Goal: Task Accomplishment & Management: Complete application form

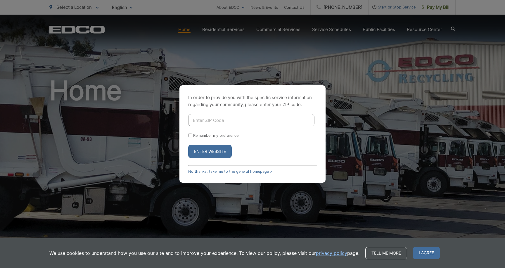
click at [323, 88] on div "In order to provide you with the specific service information regarding your co…" at bounding box center [253, 133] width 146 height 97
click at [207, 113] on div "In order to provide you with the specific service information regarding your co…" at bounding box center [253, 133] width 146 height 97
click at [208, 120] on input "Enter ZIP Code" at bounding box center [251, 120] width 126 height 12
type input "92069"
click at [188, 145] on button "Enter Website" at bounding box center [210, 151] width 44 height 13
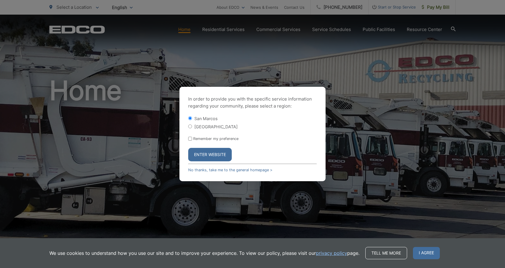
click at [215, 155] on button "Enter Website" at bounding box center [210, 154] width 44 height 13
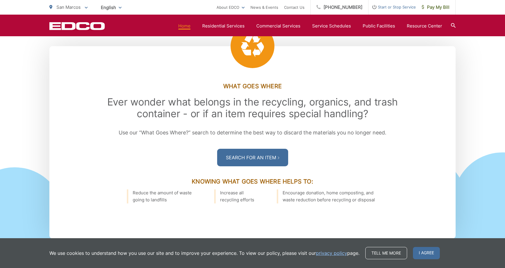
scroll to position [792, 0]
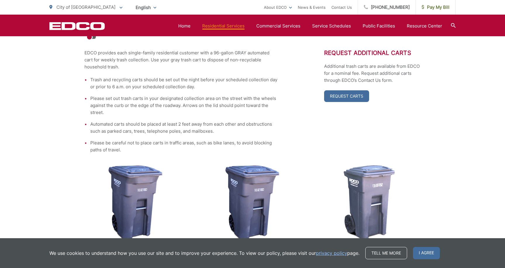
scroll to position [131, 0]
click at [127, 125] on li "Automated carts should be placed at least 2 feet away from each other and obstr…" at bounding box center [183, 127] width 187 height 14
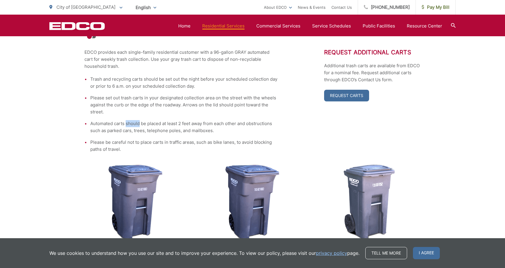
click at [127, 125] on li "Automated carts should be placed at least 2 feet away from each other and obstr…" at bounding box center [183, 127] width 187 height 14
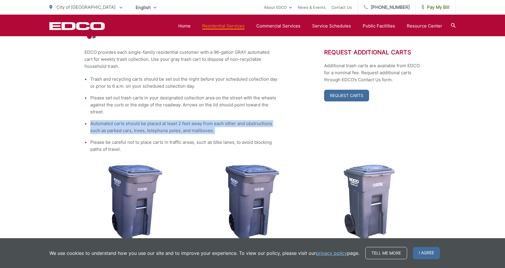
click at [127, 125] on li "Automated carts should be placed at least 2 feet away from each other and obstr…" at bounding box center [183, 127] width 187 height 14
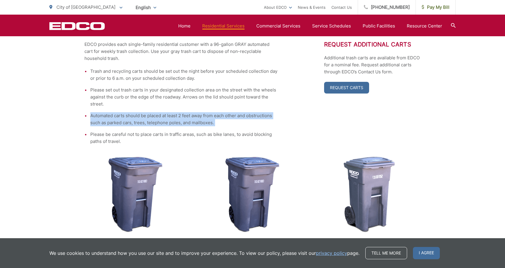
scroll to position [126, 0]
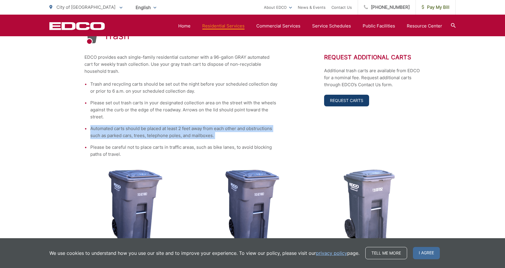
click at [352, 100] on link "Request Carts" at bounding box center [346, 101] width 45 height 12
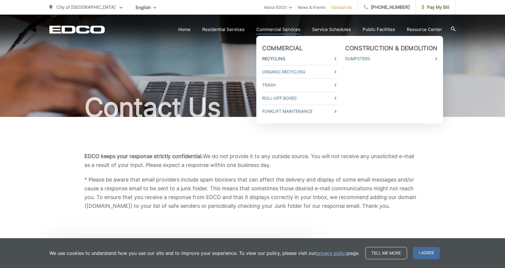
click at [283, 59] on link "Recycling" at bounding box center [299, 58] width 74 height 7
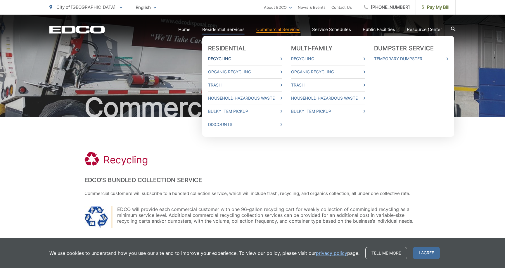
click at [232, 58] on link "Recycling" at bounding box center [245, 58] width 74 height 7
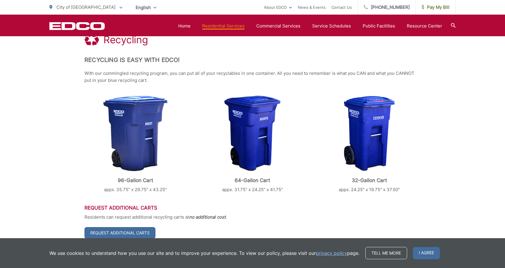
scroll to position [119, 0]
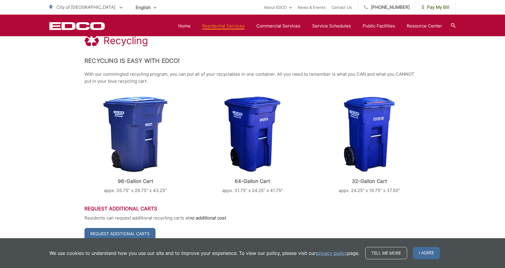
click at [346, 75] on p "With our commingled recycling program, you can put all of your recyclables in o…" at bounding box center [253, 78] width 336 height 14
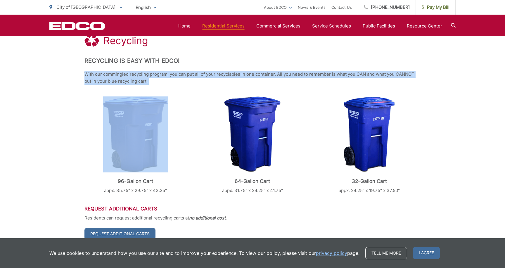
click at [346, 75] on p "With our commingled recycling program, you can put all of your recyclables in o…" at bounding box center [253, 78] width 336 height 14
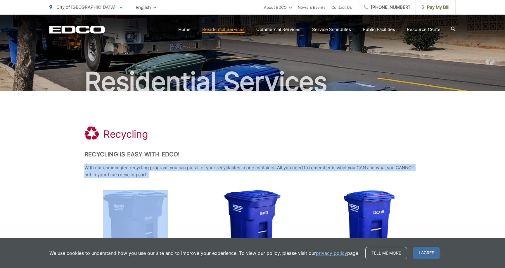
scroll to position [0, 0]
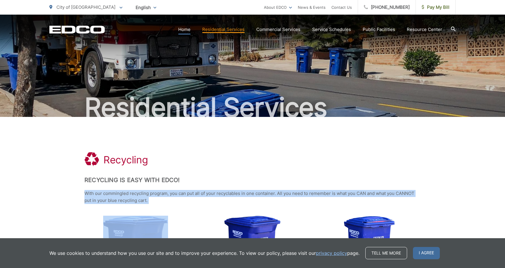
click at [191, 30] on link "Home" at bounding box center [184, 29] width 12 height 7
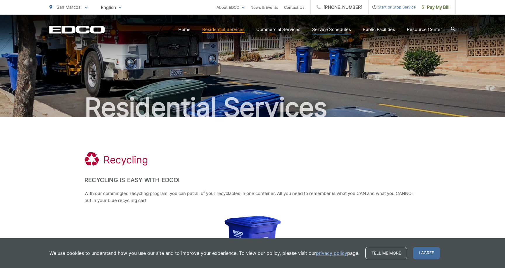
click at [340, 29] on link "Service Schedules" at bounding box center [331, 29] width 39 height 7
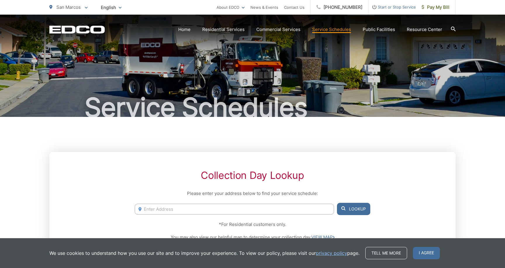
click at [188, 34] on section "Home Residential Services Curbside Pickup Recycling Organic Recycling Trash Hou…" at bounding box center [280, 29] width 351 height 11
click at [190, 27] on link "Home" at bounding box center [184, 29] width 12 height 7
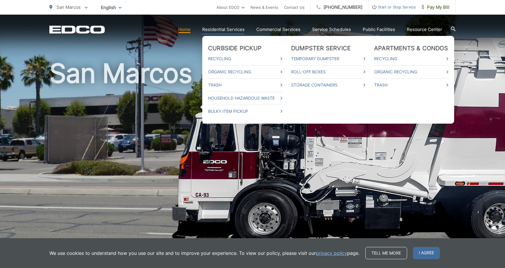
scroll to position [18, 0]
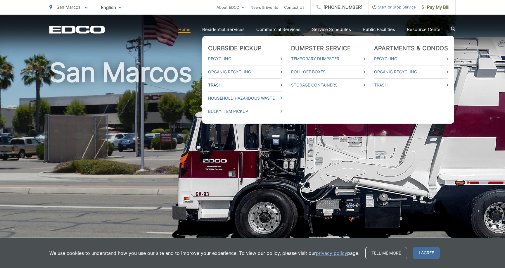
click at [223, 85] on link "Trash" at bounding box center [245, 85] width 74 height 7
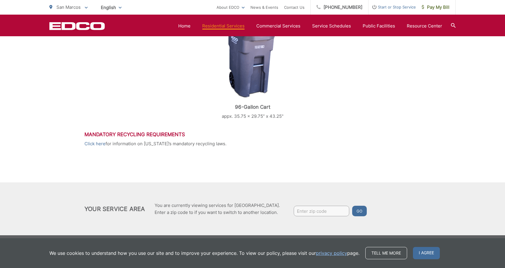
scroll to position [268, 0]
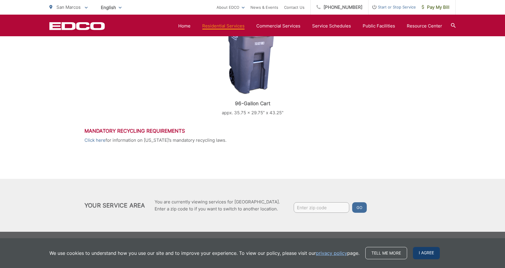
click at [426, 250] on span "I agree" at bounding box center [426, 253] width 27 height 12
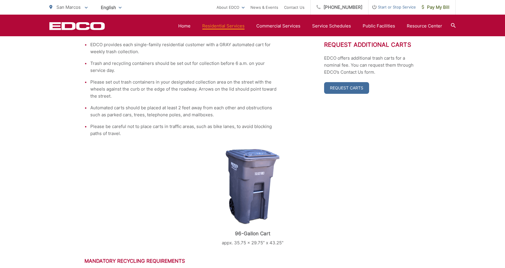
scroll to position [0, 0]
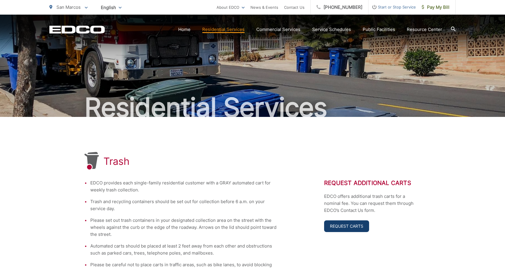
click at [336, 229] on link "Request Carts" at bounding box center [346, 226] width 45 height 12
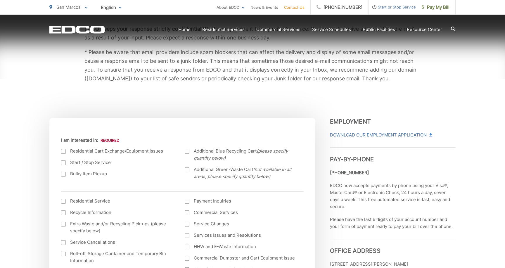
scroll to position [146, 0]
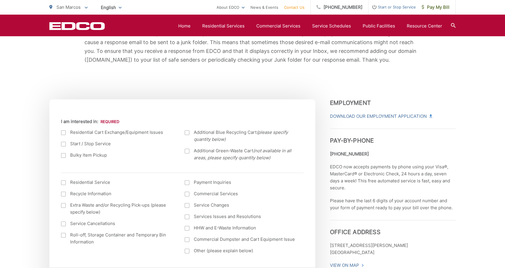
click at [82, 134] on label "Residential Cart Exchange/Equipment Issues" at bounding box center [117, 132] width 112 height 7
click at [0, 0] on input "I am interested in:" at bounding box center [0, 0] width 0 height 0
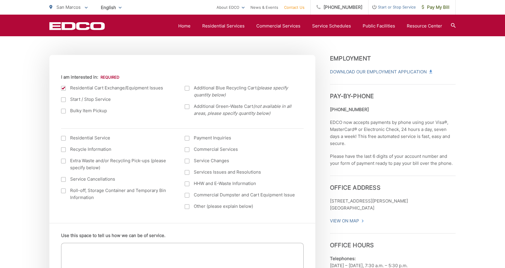
scroll to position [196, 0]
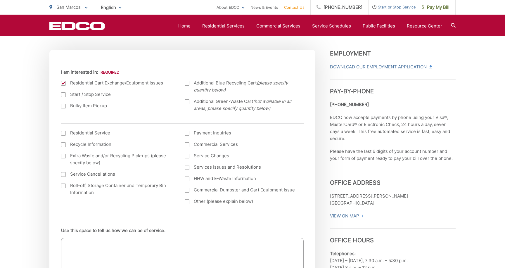
click at [101, 132] on label "Residential Service" at bounding box center [117, 133] width 112 height 7
click at [0, 0] on input "I am interested in: (continued) *" at bounding box center [0, 0] width 0 height 0
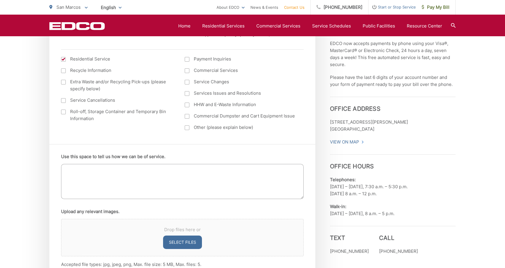
scroll to position [272, 0]
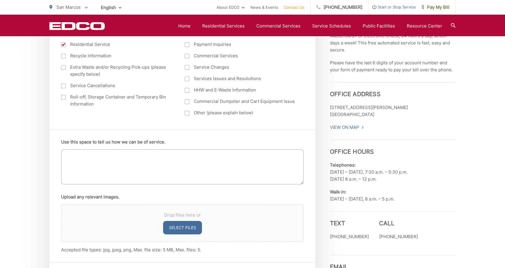
click at [104, 153] on textarea "Use this space to tell us how we can be of service." at bounding box center [182, 166] width 243 height 35
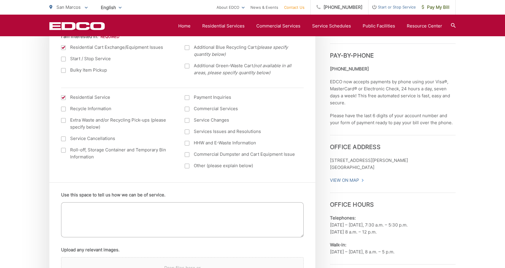
scroll to position [232, 0]
click at [220, 211] on textarea "Use this space to tell us how we can be of service." at bounding box center [182, 219] width 243 height 35
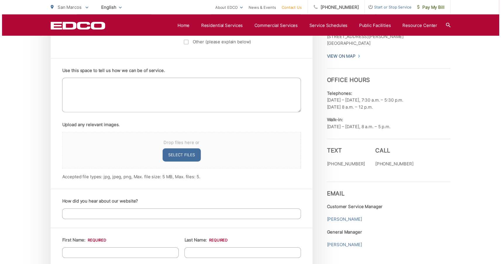
scroll to position [356, 0]
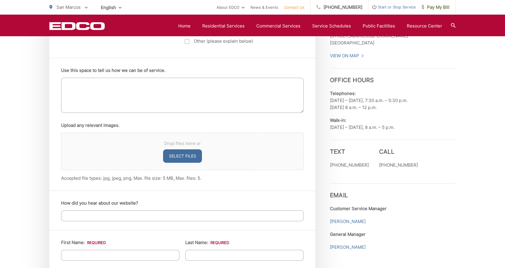
click at [168, 94] on textarea "Use this space to tell us how we can be of service." at bounding box center [182, 95] width 243 height 35
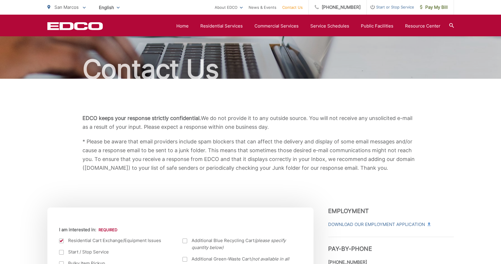
scroll to position [0, 0]
